Goal: Transaction & Acquisition: Subscribe to service/newsletter

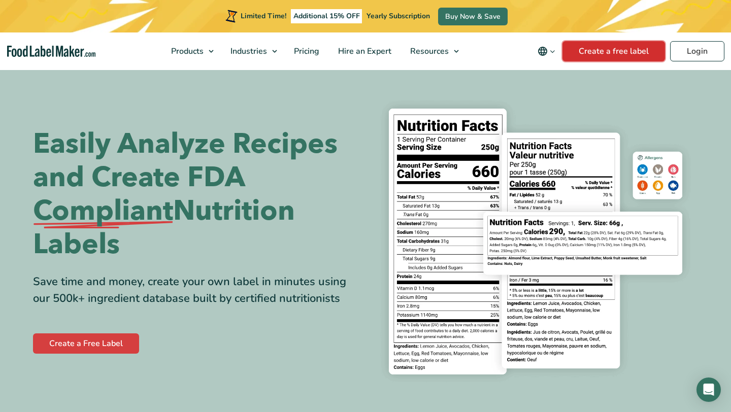
click at [603, 53] on link "Create a free label" at bounding box center [613, 51] width 102 height 20
